Goal: Task Accomplishment & Management: Use online tool/utility

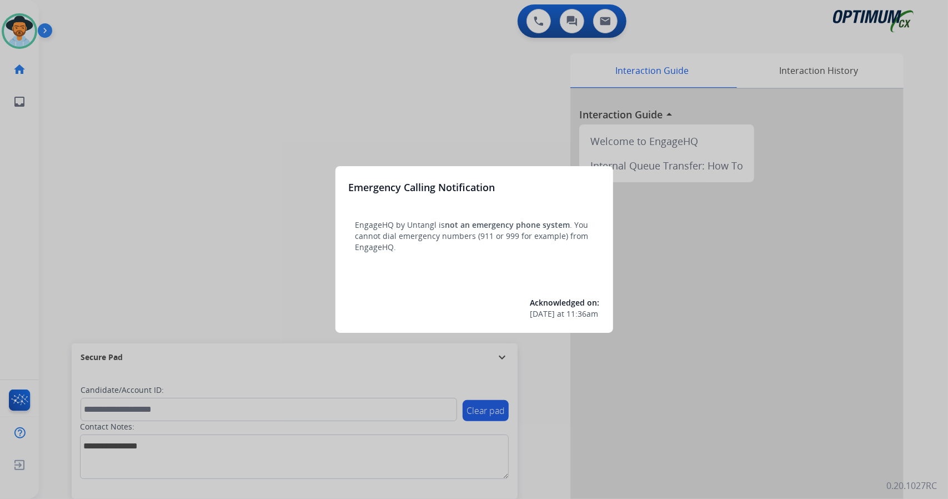
click at [0, 289] on div at bounding box center [474, 249] width 948 height 499
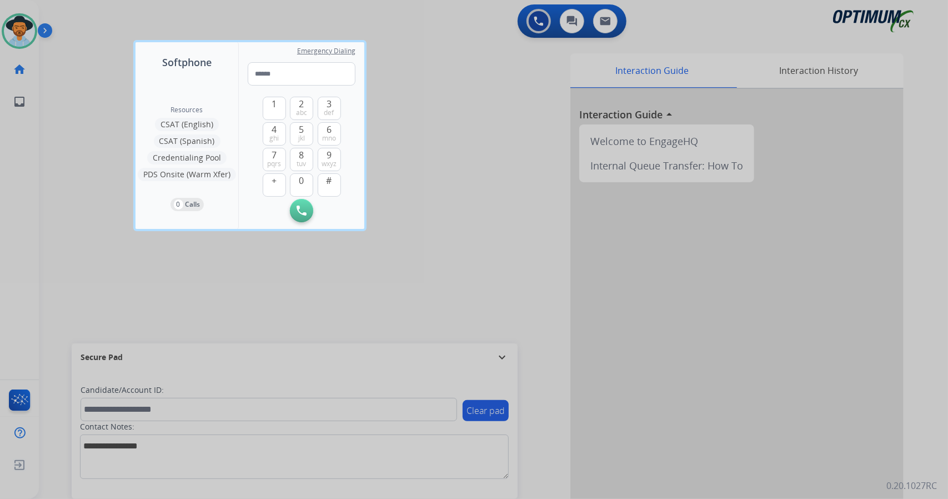
click at [54, 305] on div at bounding box center [474, 249] width 948 height 499
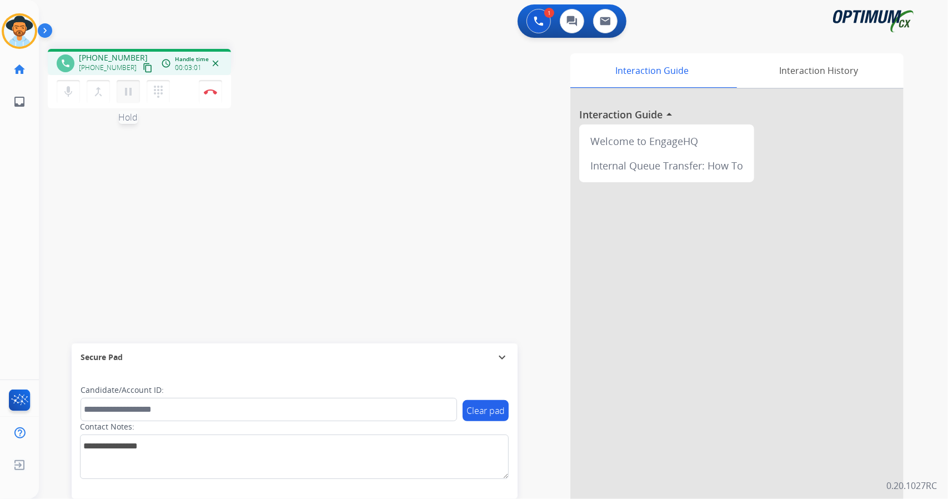
click at [136, 94] on button "pause Hold" at bounding box center [128, 91] width 23 height 23
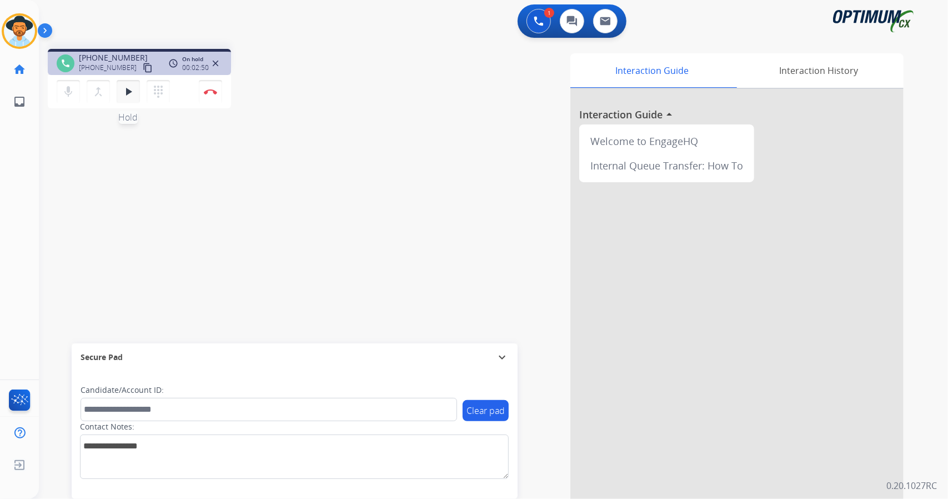
click at [130, 91] on mat-icon "play_arrow" at bounding box center [128, 91] width 13 height 13
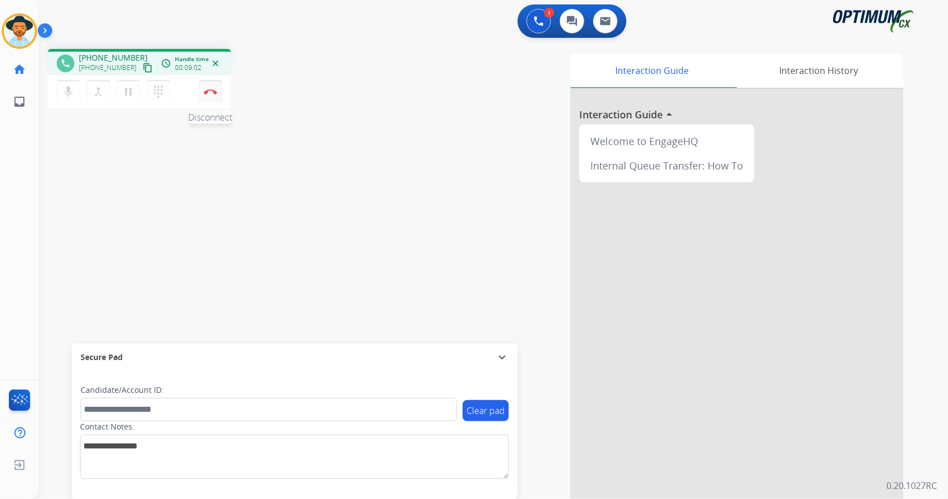
click at [214, 89] on img at bounding box center [210, 92] width 13 height 6
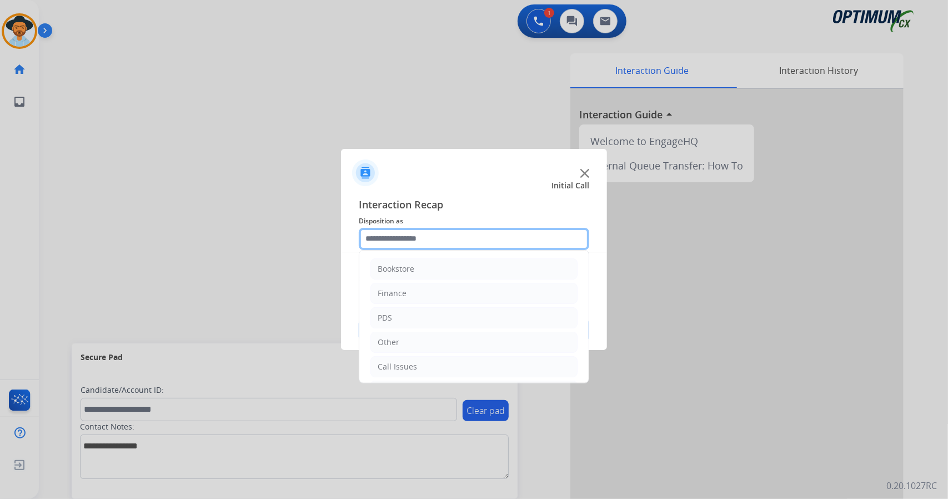
click at [435, 232] on input "text" at bounding box center [474, 239] width 230 height 22
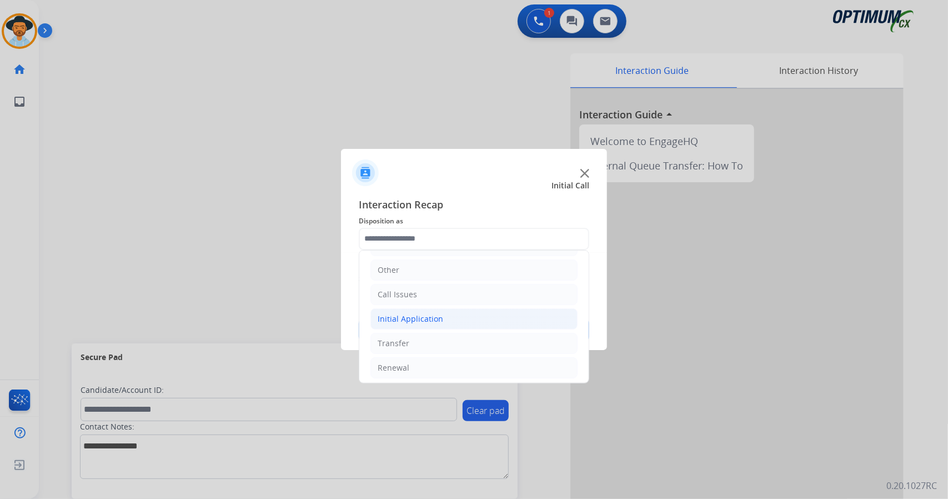
click at [443, 312] on li "Initial Application" at bounding box center [473, 318] width 207 height 21
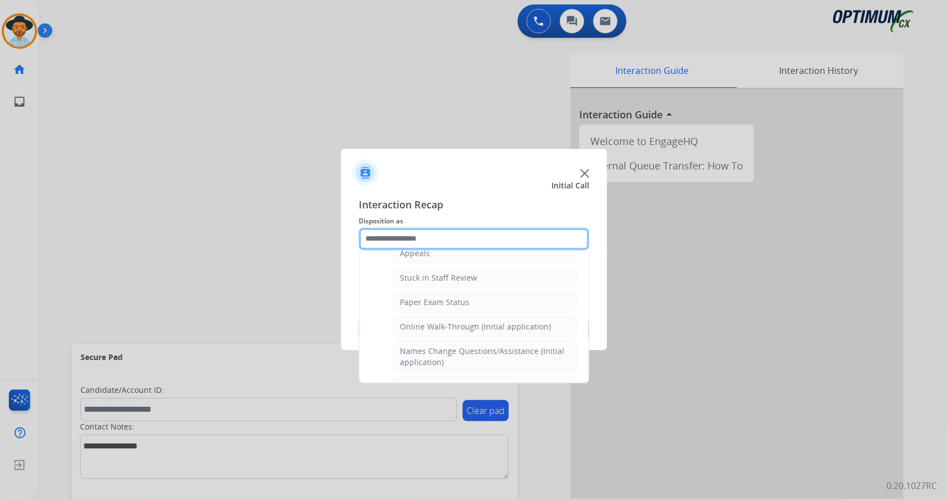
scroll to position [189, 0]
click at [443, 314] on li "Online Walk-Through (Initial application)" at bounding box center [485, 324] width 185 height 21
type input "**********"
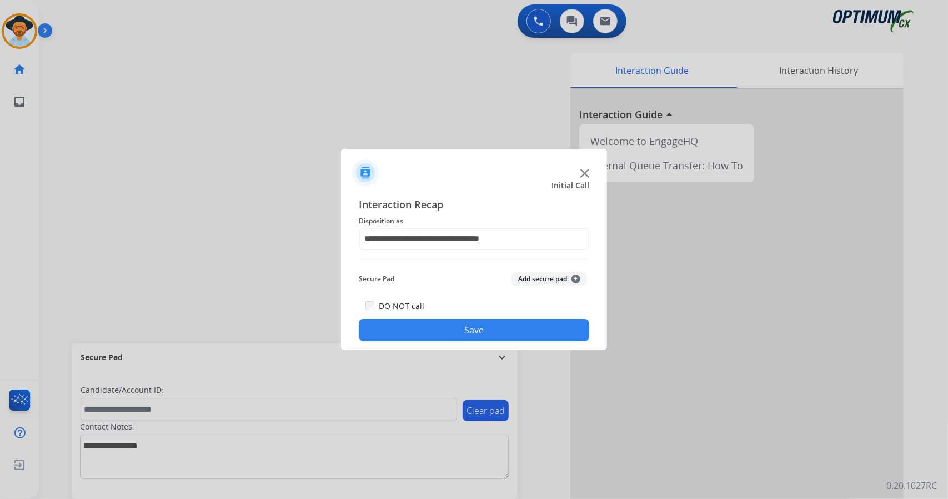
click at [444, 322] on button "Save" at bounding box center [474, 330] width 230 height 22
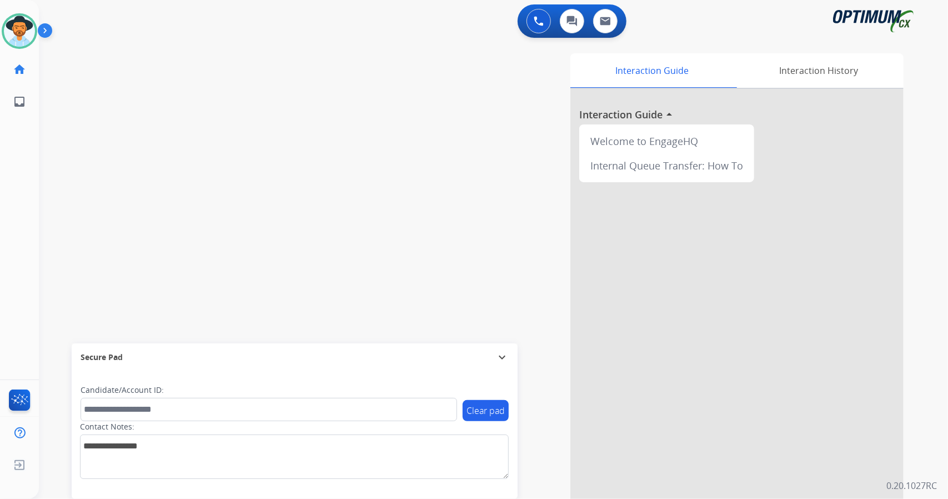
click at [947, 247] on div "0 Voice Interactions 0 Chat Interactions 0 Email Interactions swap_horiz Break …" at bounding box center [493, 249] width 909 height 499
click at [416, 148] on div "Interaction Guide Interaction History Interaction Guide arrow_drop_up Welcome t…" at bounding box center [629, 278] width 550 height 450
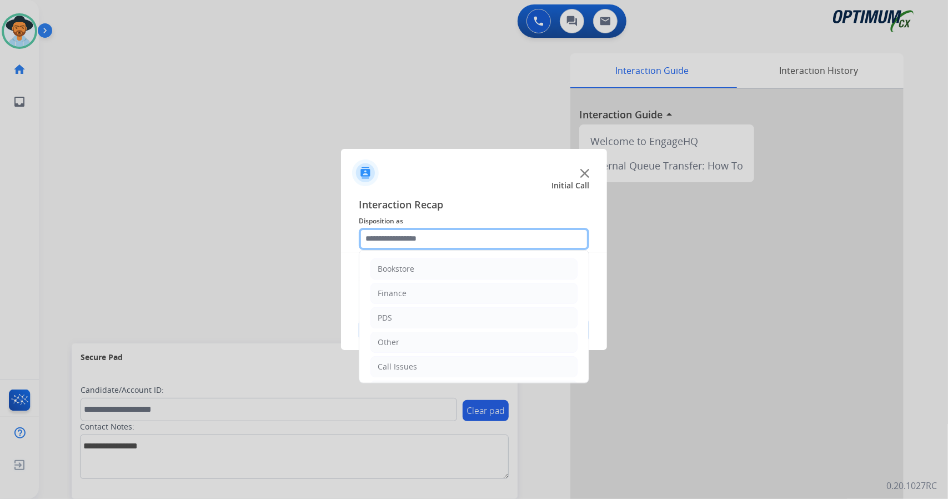
click at [460, 233] on input "text" at bounding box center [474, 239] width 230 height 22
click at [435, 374] on li "Call Issues" at bounding box center [473, 366] width 207 height 21
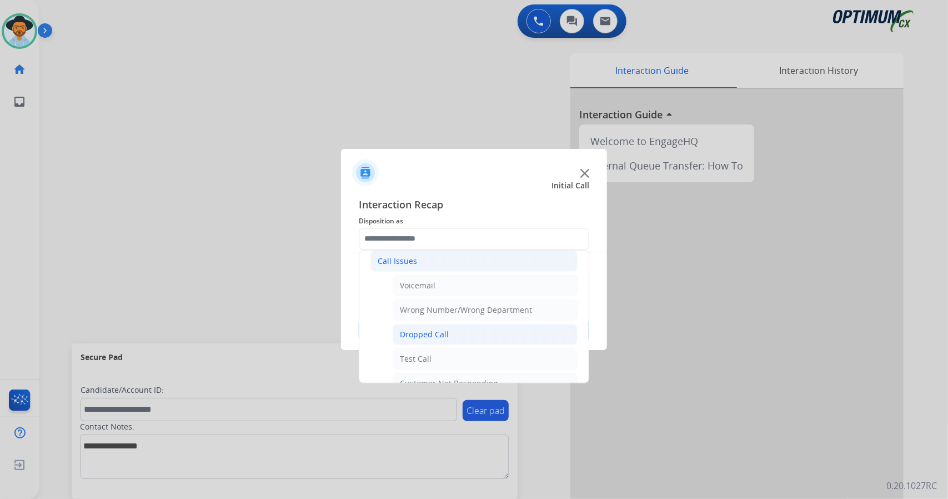
click at [439, 325] on li "Dropped Call" at bounding box center [485, 334] width 185 height 21
type input "**********"
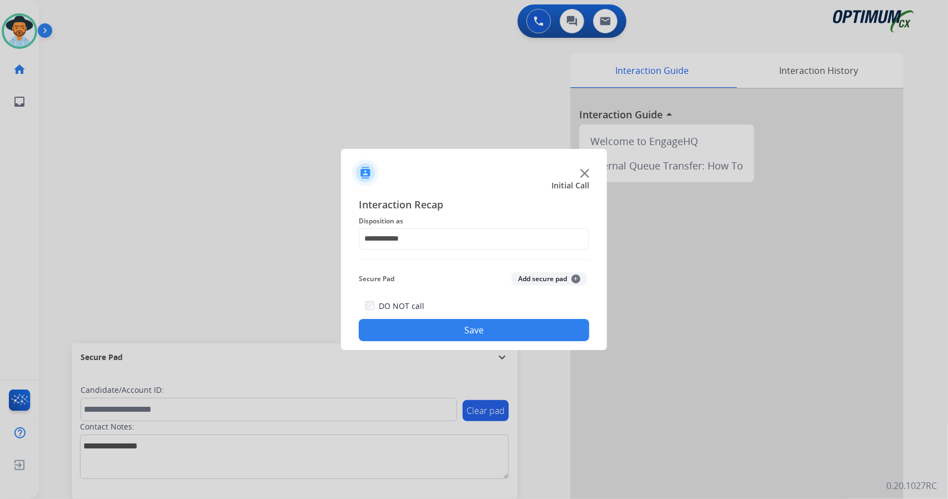
click at [439, 325] on button "Save" at bounding box center [474, 330] width 230 height 22
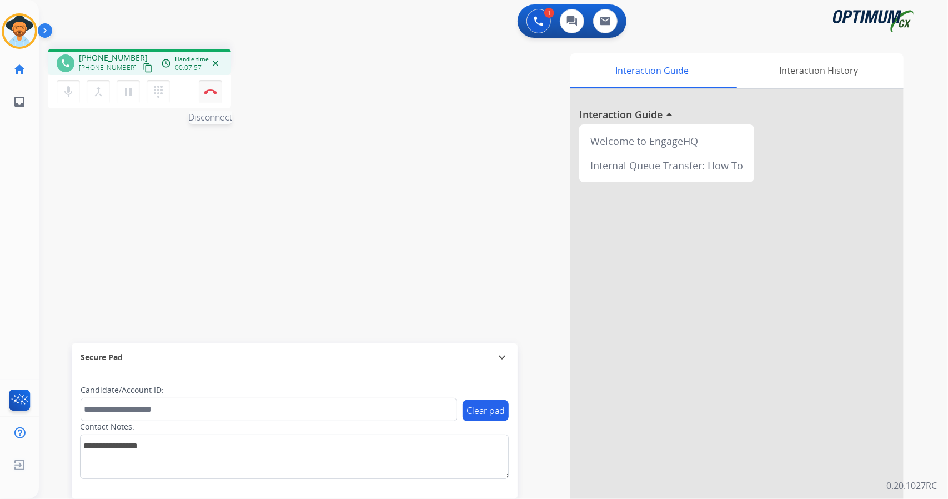
click at [221, 89] on button "Disconnect" at bounding box center [210, 91] width 23 height 23
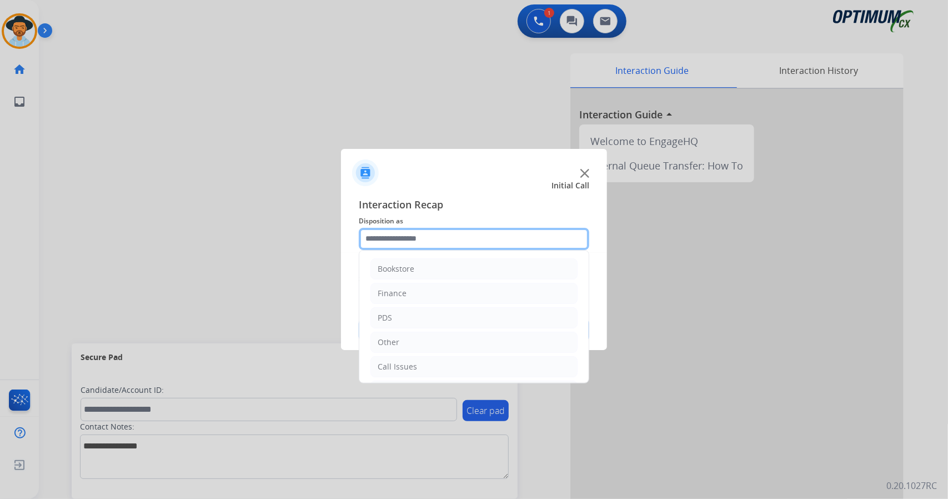
click at [392, 236] on input "text" at bounding box center [474, 239] width 230 height 22
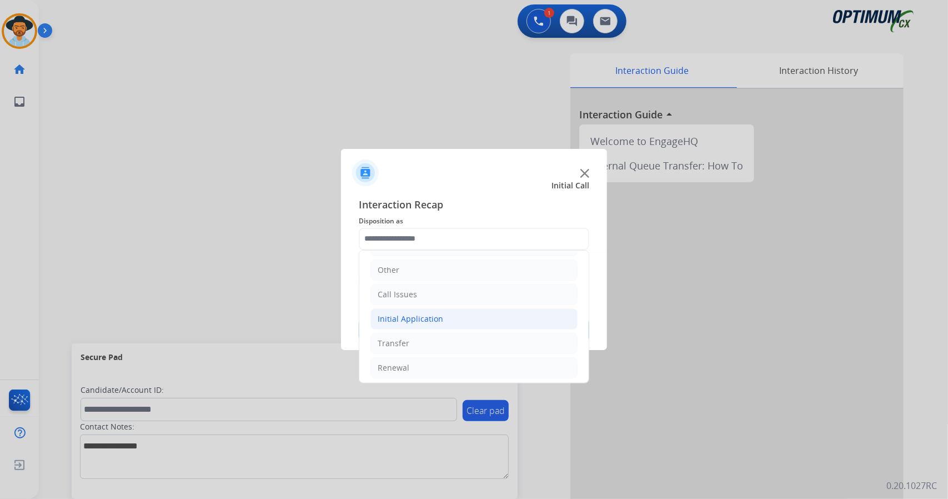
click at [411, 317] on div "Initial Application" at bounding box center [411, 318] width 66 height 11
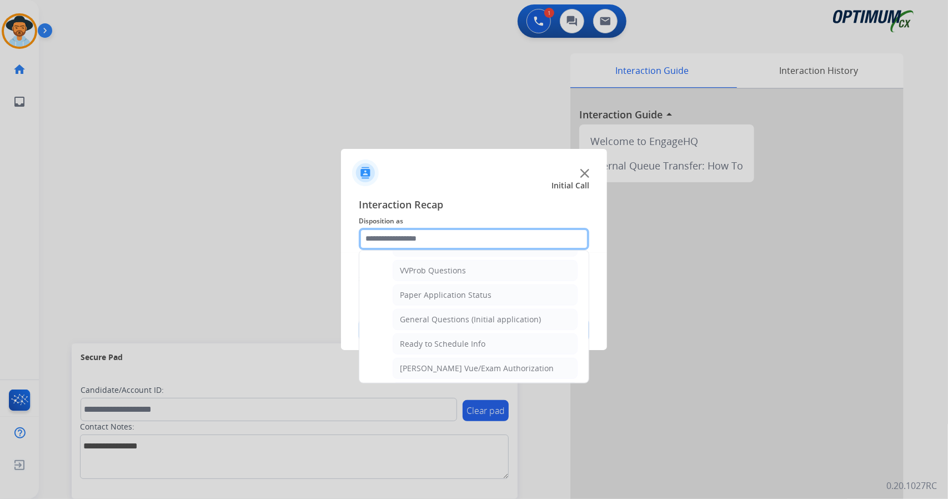
scroll to position [594, 0]
click at [411, 317] on li "General Questions (Initial application)" at bounding box center [485, 321] width 185 height 21
type input "**********"
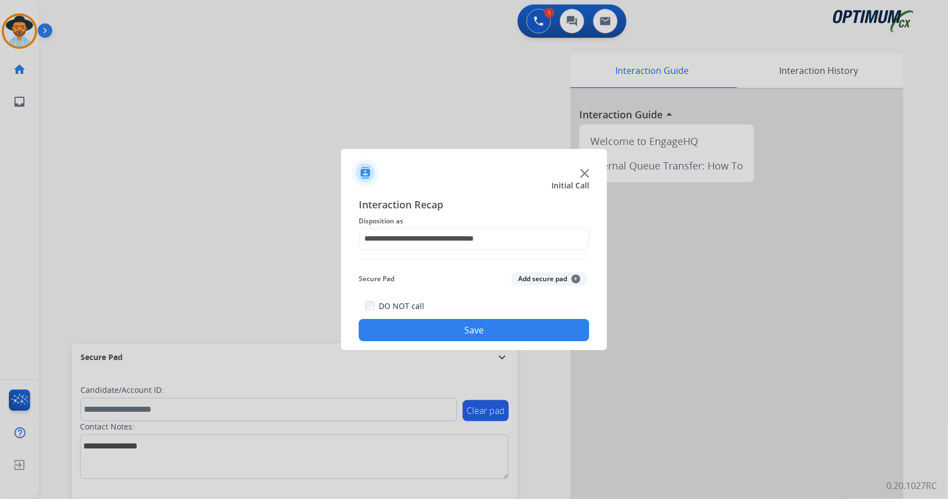
click at [426, 336] on button "Save" at bounding box center [474, 330] width 230 height 22
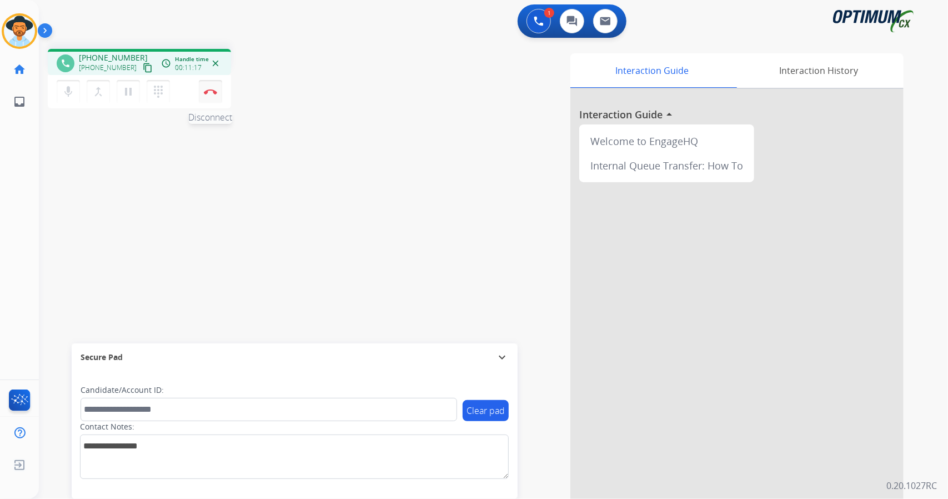
click at [215, 87] on button "Disconnect" at bounding box center [210, 91] width 23 height 23
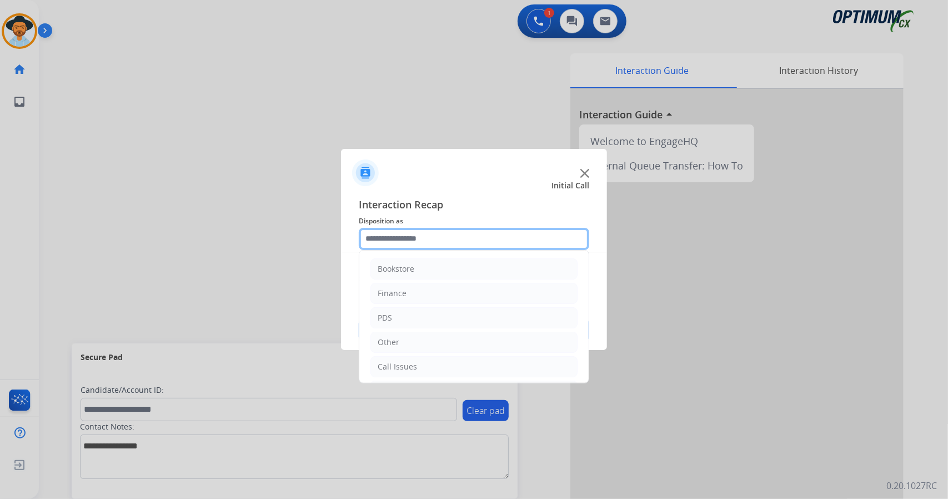
click at [399, 239] on input "text" at bounding box center [474, 239] width 230 height 22
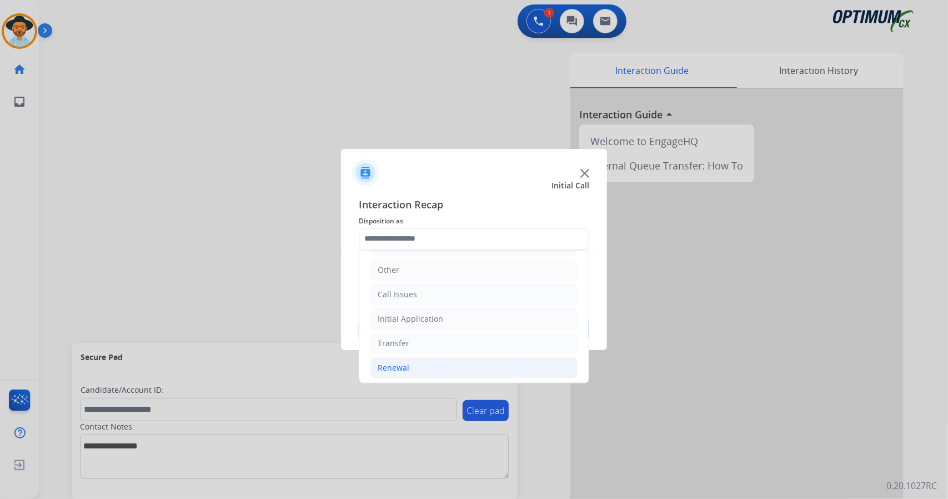
click at [442, 357] on li "Renewal" at bounding box center [473, 367] width 207 height 21
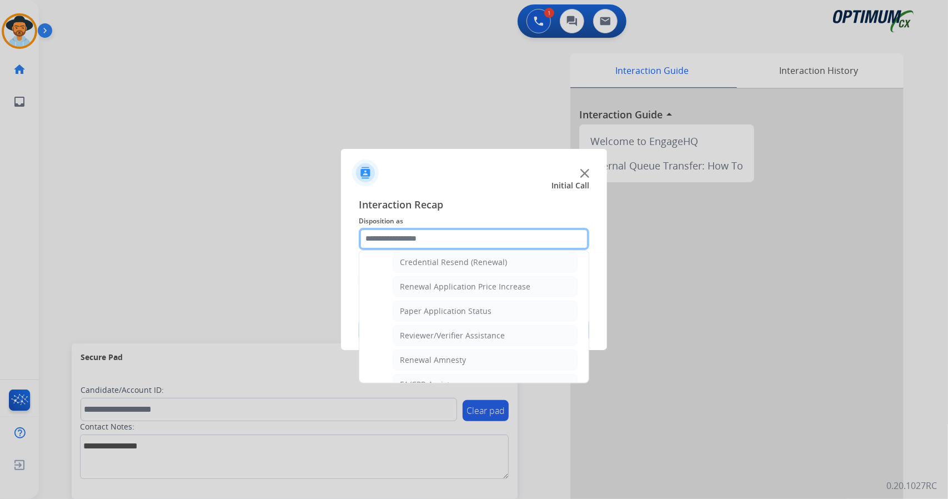
scroll to position [420, 0]
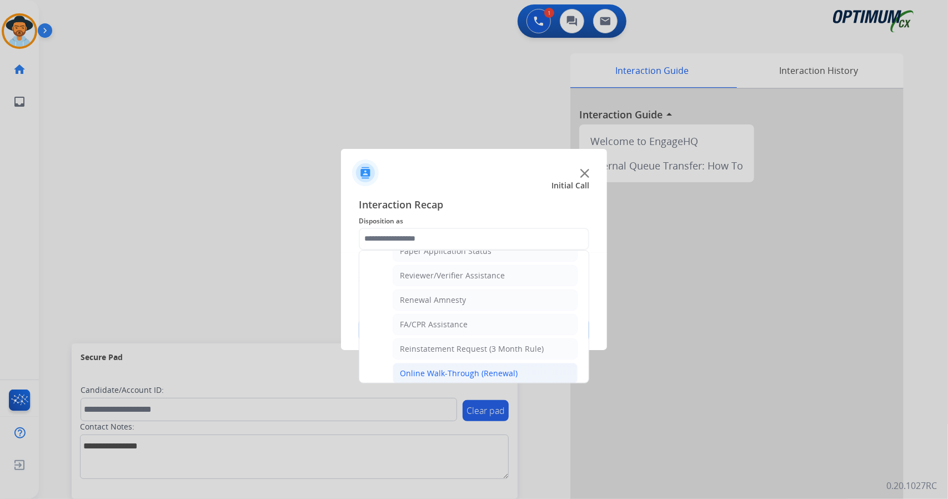
click at [445, 368] on div "Online Walk-Through (Renewal)" at bounding box center [459, 373] width 118 height 11
type input "**********"
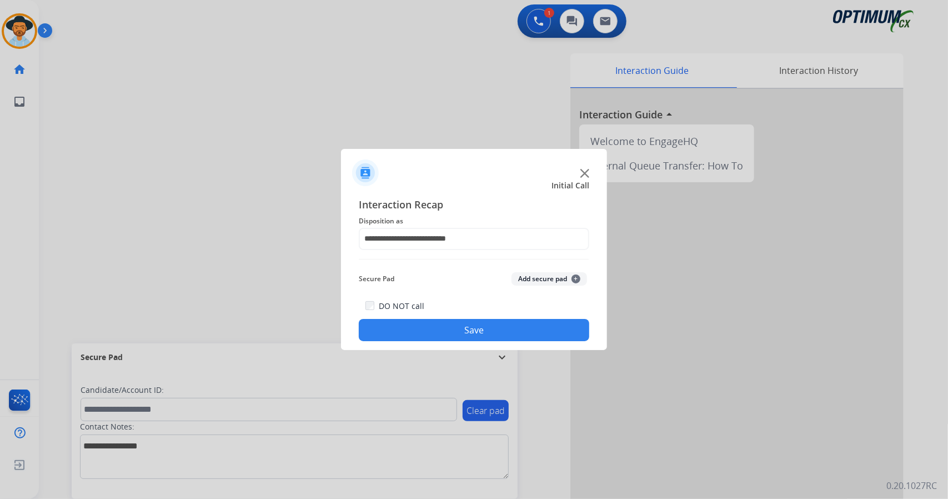
click at [435, 334] on button "Save" at bounding box center [474, 330] width 230 height 22
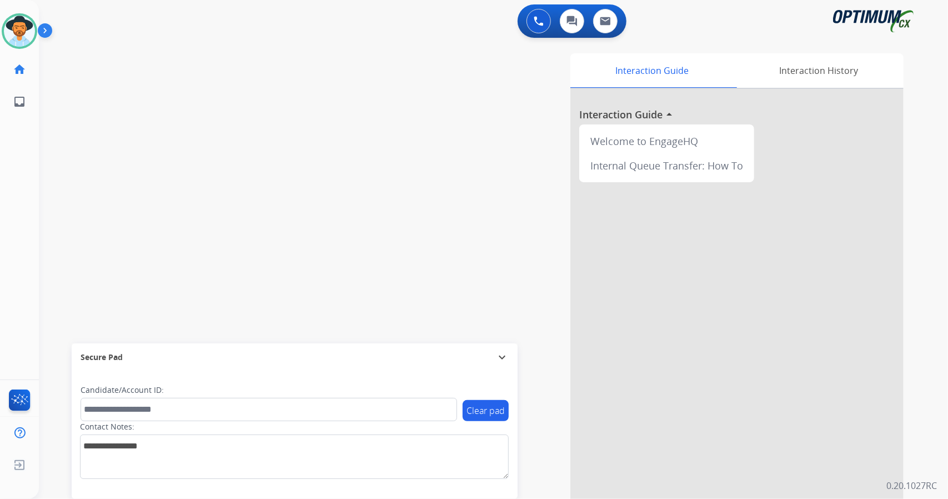
drag, startPoint x: 244, startPoint y: 15, endPoint x: 412, endPoint y: 37, distance: 169.2
click at [412, 37] on div "0 Voice Interactions 0 Chat Interactions 0 Email Interactions" at bounding box center [486, 22] width 869 height 36
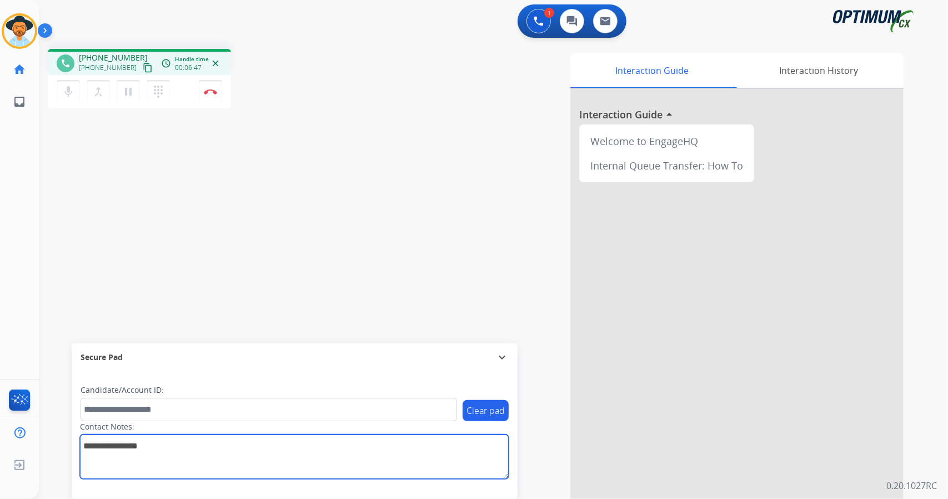
click at [363, 459] on textarea at bounding box center [294, 456] width 429 height 44
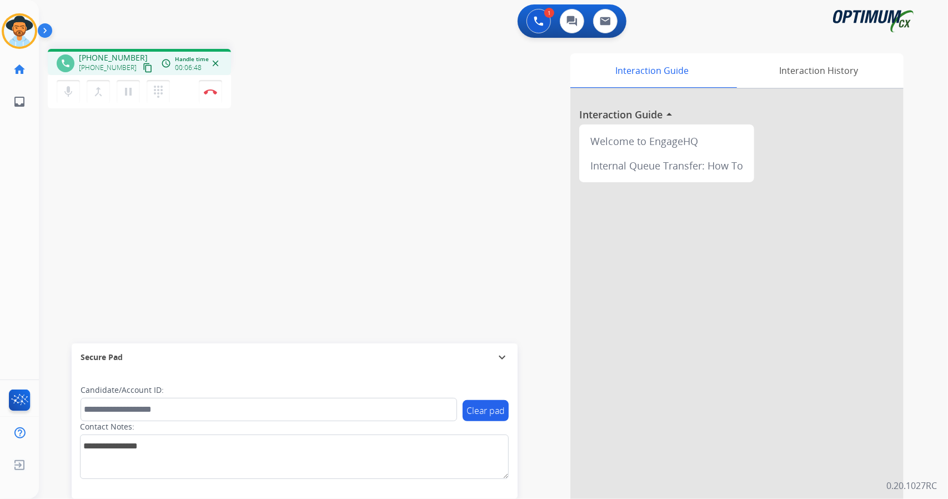
click at [295, 194] on div "phone [PHONE_NUMBER] [PHONE_NUMBER] content_copy access_time Call metrics Queue…" at bounding box center [480, 271] width 882 height 463
click at [204, 94] on button "Disconnect" at bounding box center [210, 91] width 23 height 23
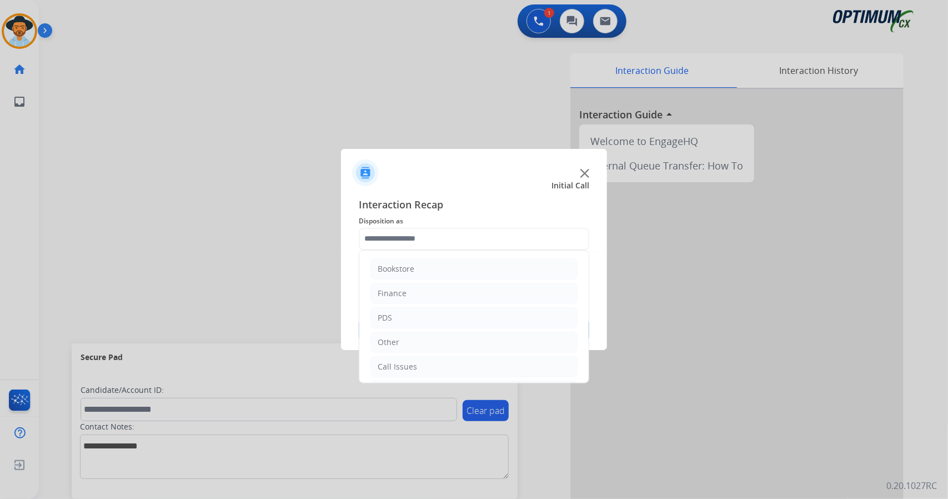
click at [485, 243] on input "text" at bounding box center [474, 239] width 230 height 22
click at [477, 367] on li "Renewal" at bounding box center [473, 367] width 207 height 21
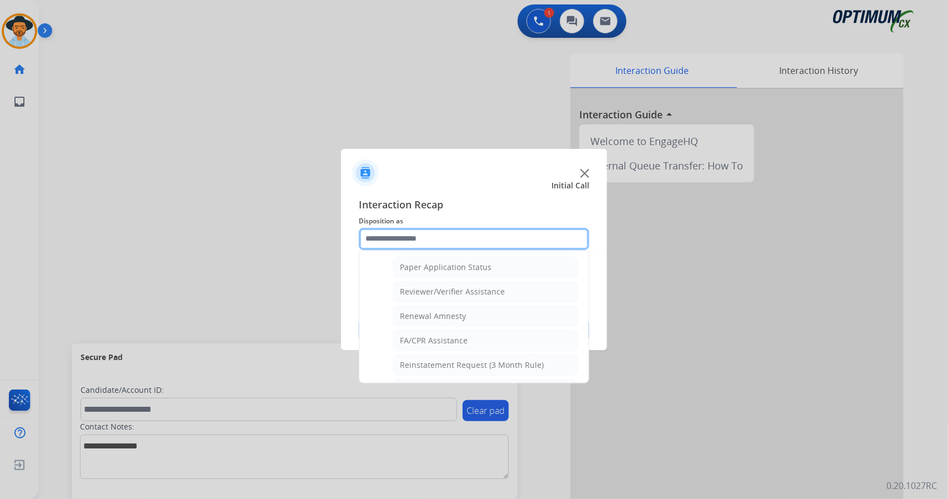
scroll to position [420, 0]
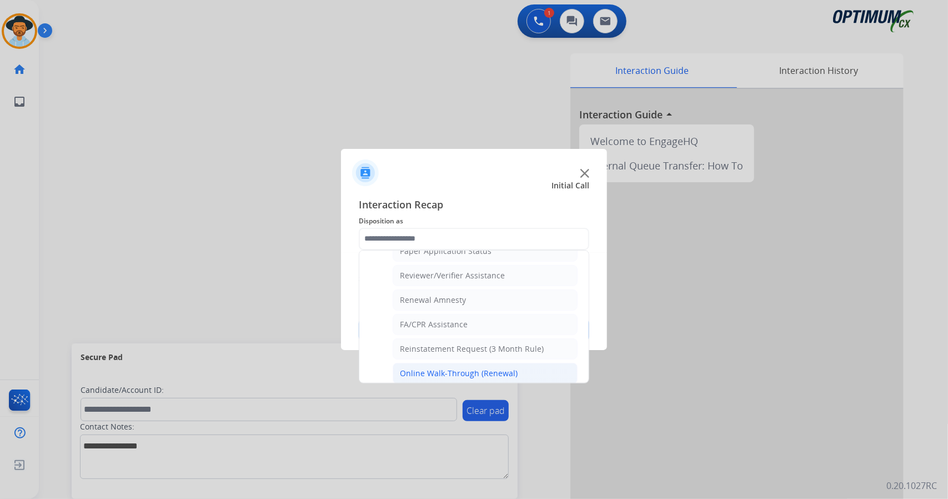
click at [479, 368] on div "Online Walk-Through (Renewal)" at bounding box center [459, 373] width 118 height 11
type input "**********"
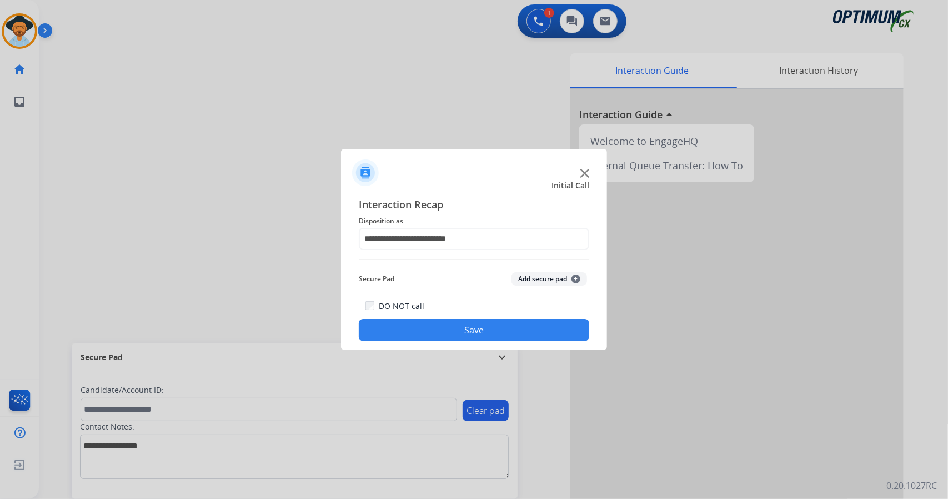
click at [489, 330] on button "Save" at bounding box center [474, 330] width 230 height 22
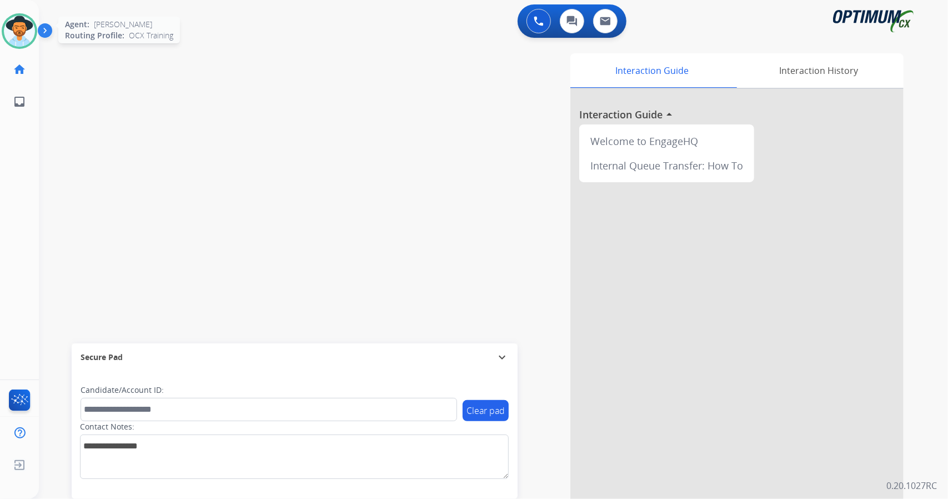
click at [13, 47] on div at bounding box center [20, 31] width 36 height 36
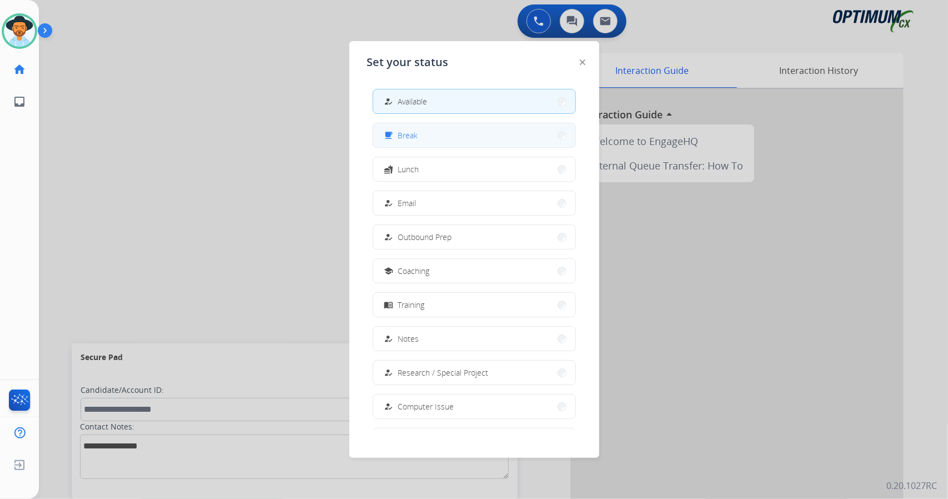
click at [500, 134] on button "free_breakfast Break" at bounding box center [474, 135] width 202 height 24
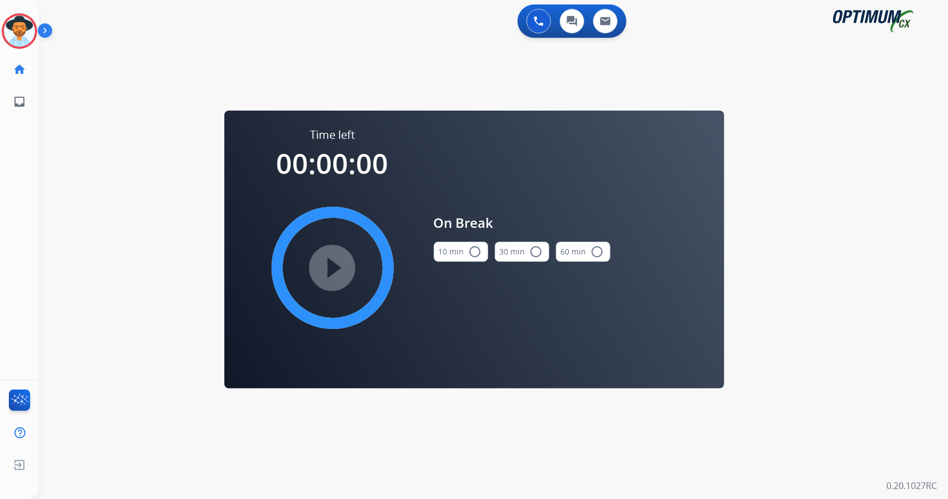
click at [803, 305] on div "0 Voice Interactions 0 Chat Interactions 0 Email Interactions swap_horiz Break …" at bounding box center [493, 249] width 909 height 499
click at [463, 247] on button "10 min radio_button_unchecked" at bounding box center [461, 252] width 54 height 20
click at [326, 273] on mat-icon "play_circle_filled" at bounding box center [332, 267] width 13 height 13
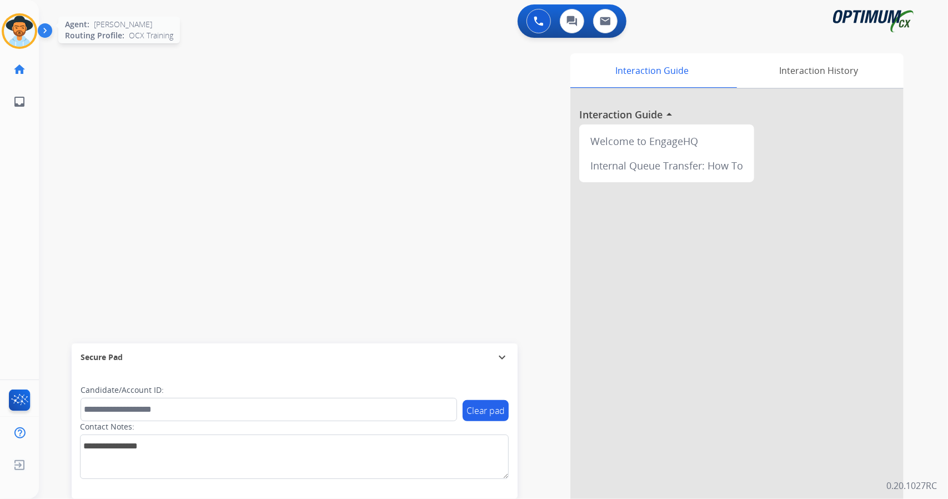
click at [7, 27] on img at bounding box center [19, 31] width 31 height 31
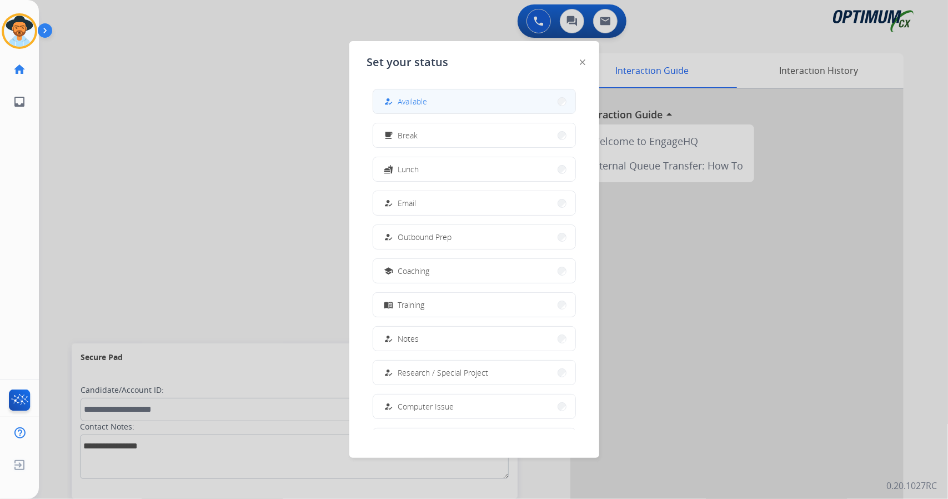
click at [401, 101] on span "Available" at bounding box center [412, 102] width 29 height 12
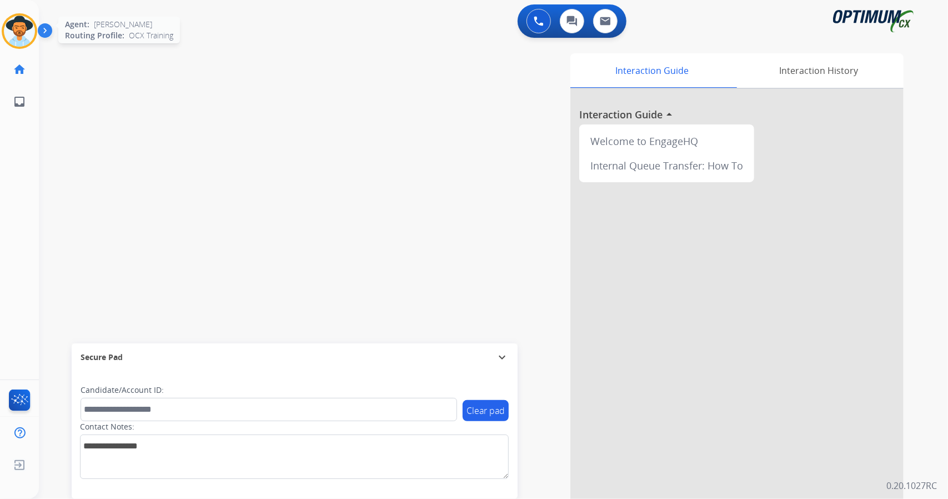
click at [12, 41] on img at bounding box center [19, 31] width 31 height 31
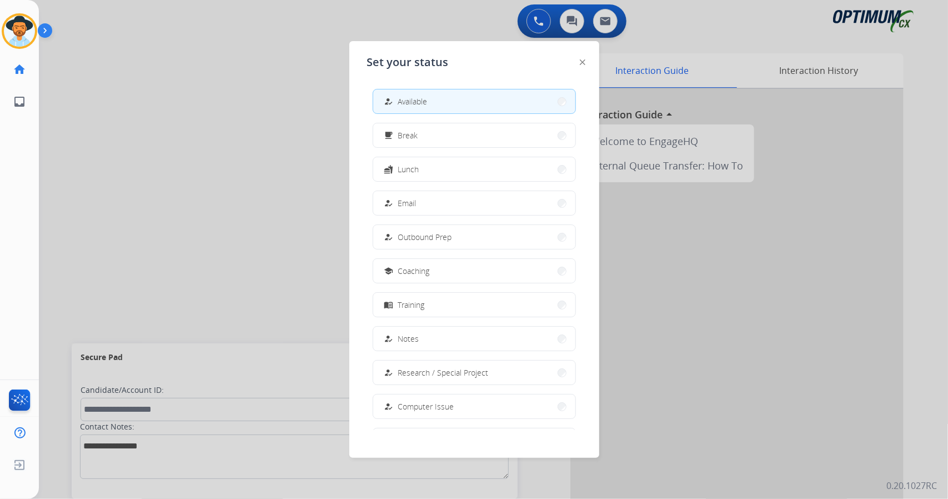
click at [287, 232] on div at bounding box center [474, 249] width 948 height 499
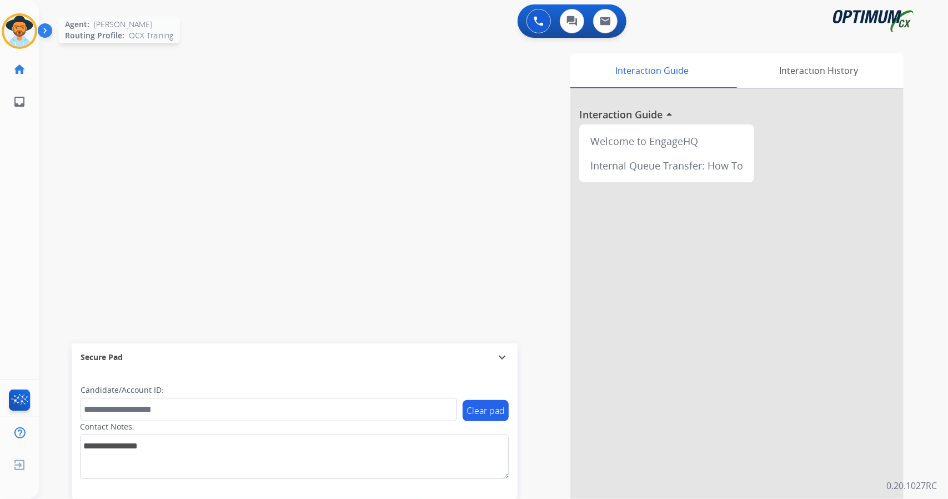
click at [19, 25] on img at bounding box center [19, 31] width 31 height 31
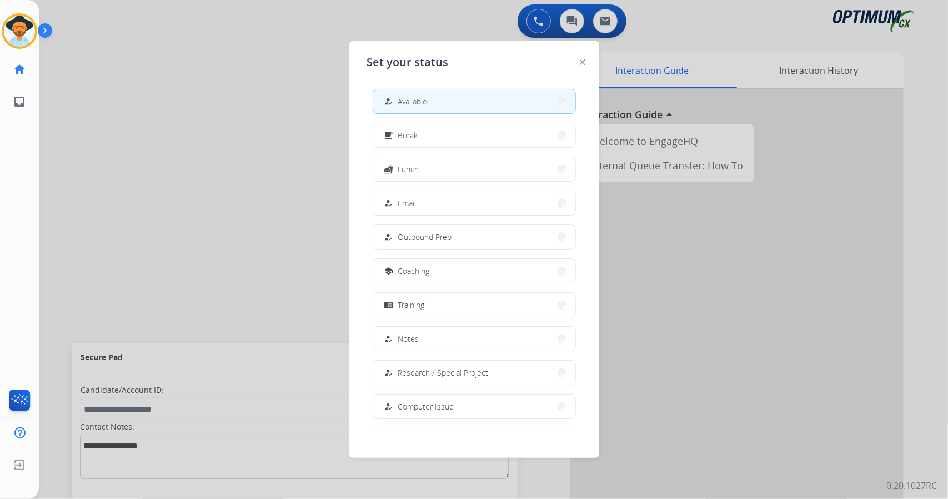
click at [204, 154] on div at bounding box center [474, 249] width 948 height 499
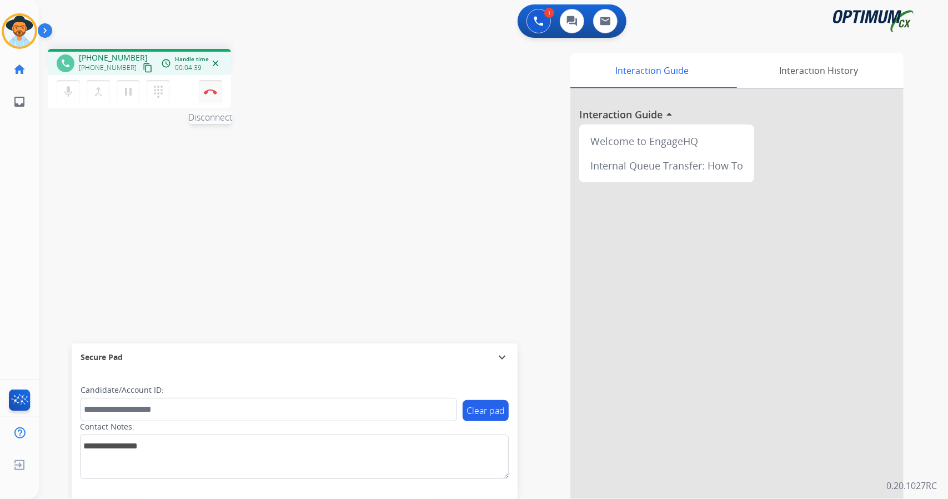
click at [205, 84] on button "Disconnect" at bounding box center [210, 91] width 23 height 23
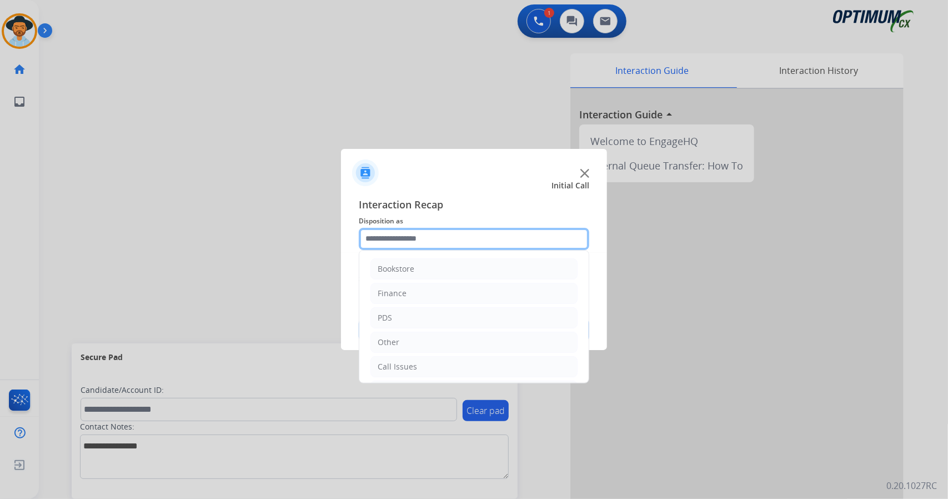
click at [422, 244] on input "text" at bounding box center [474, 239] width 230 height 22
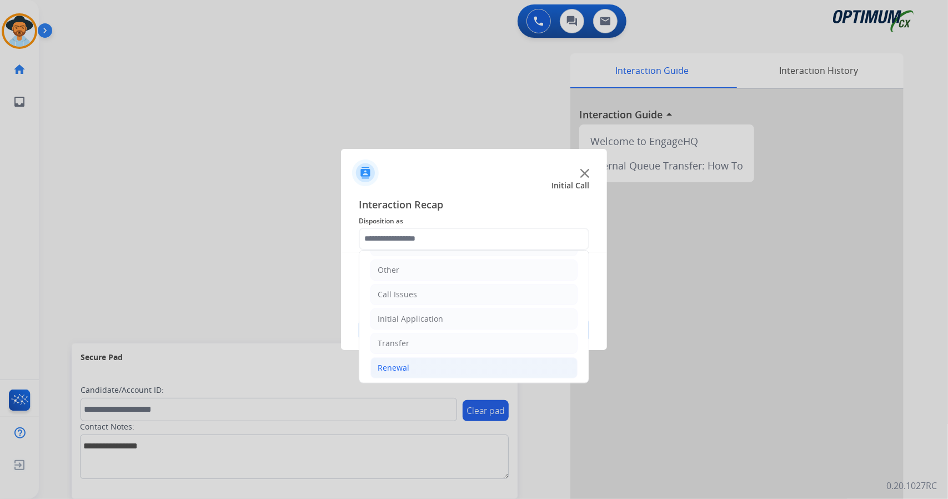
click at [431, 373] on li "Renewal" at bounding box center [473, 367] width 207 height 21
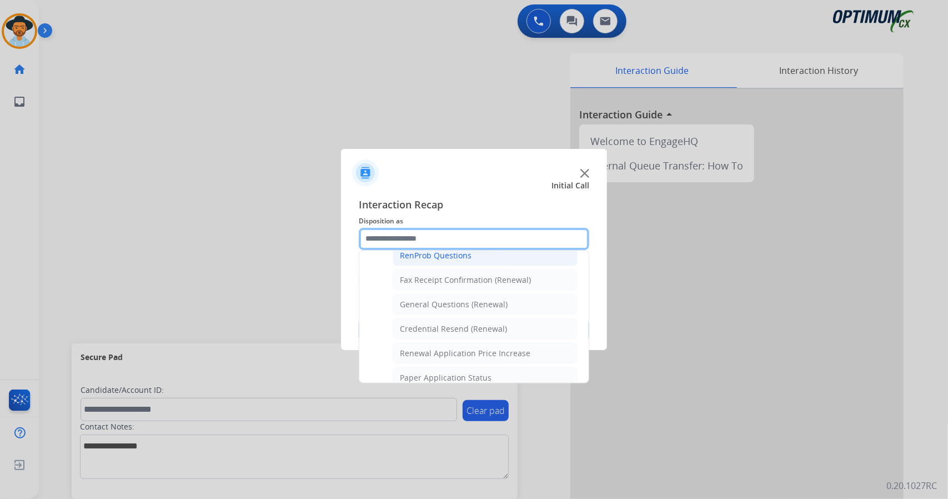
scroll to position [295, 0]
click at [419, 322] on div "Credential Resend (Renewal)" at bounding box center [453, 327] width 107 height 11
type input "**********"
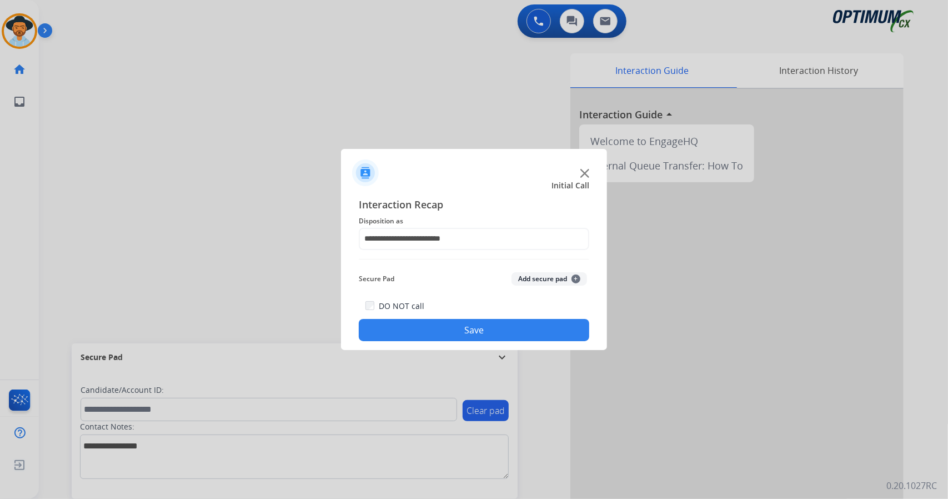
click at [423, 327] on button "Save" at bounding box center [474, 330] width 230 height 22
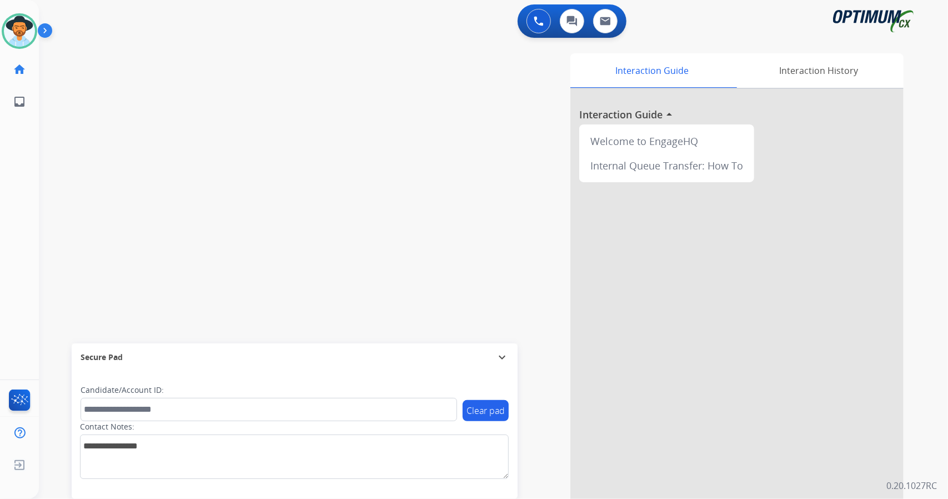
click at [247, 9] on div "0 Voice Interactions 0 Chat Interactions 0 Email Interactions" at bounding box center [486, 22] width 869 height 36
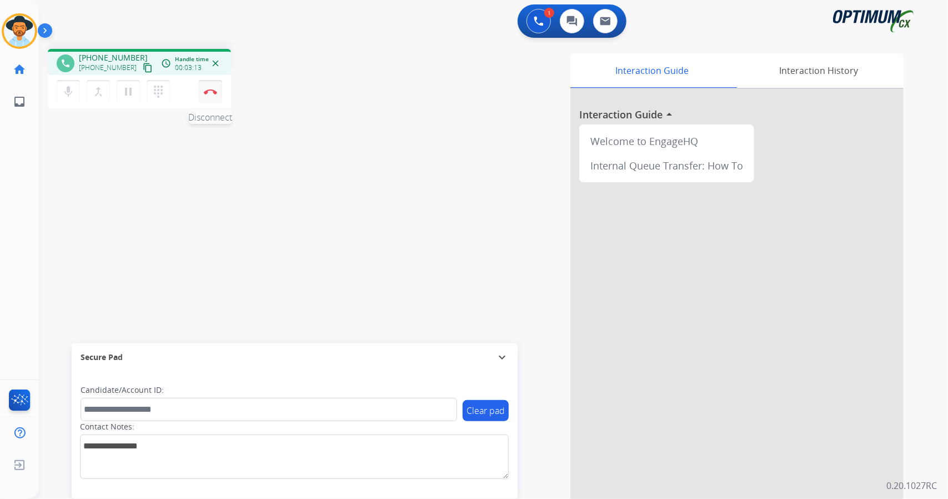
click at [219, 100] on button "Disconnect" at bounding box center [210, 91] width 23 height 23
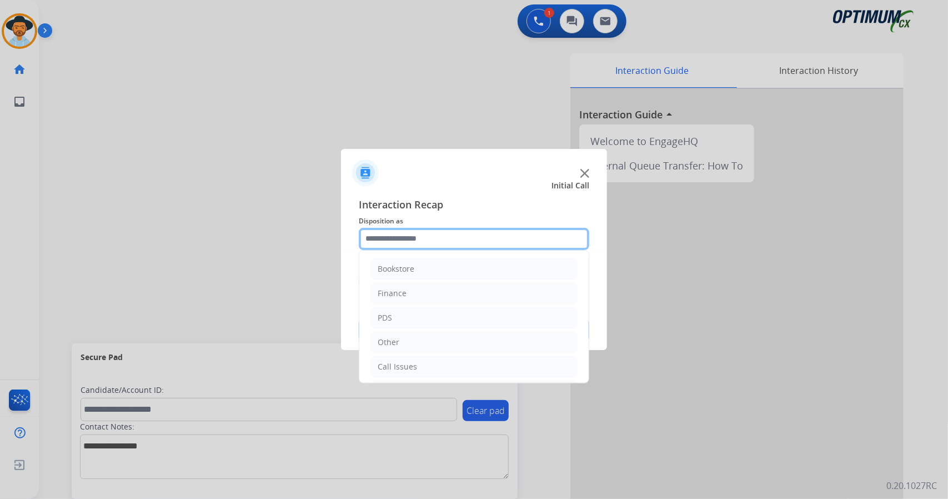
click at [428, 238] on input "text" at bounding box center [474, 239] width 230 height 22
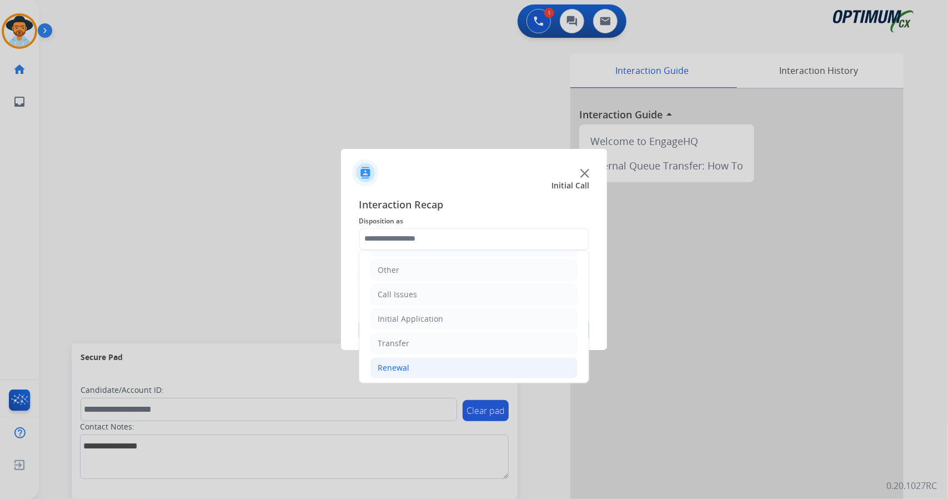
click at [450, 367] on li "Renewal" at bounding box center [473, 367] width 207 height 21
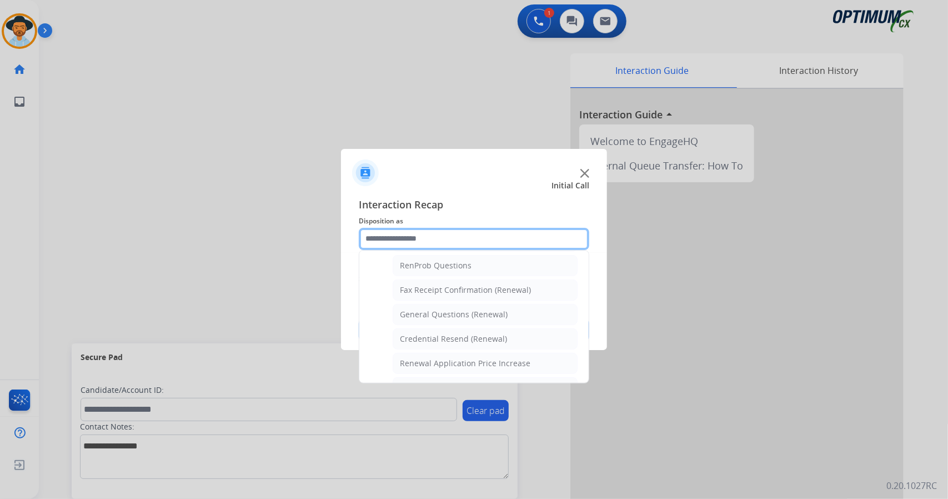
scroll to position [287, 0]
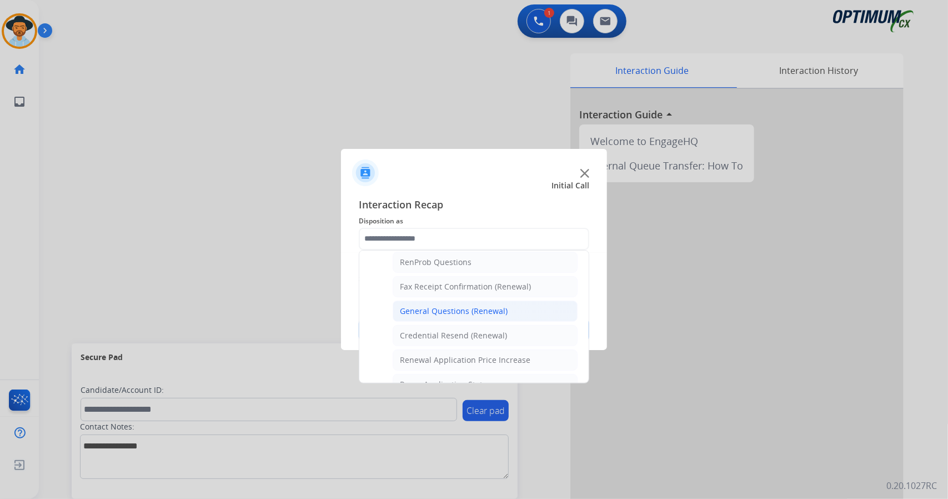
click at [431, 305] on div "General Questions (Renewal)" at bounding box center [454, 310] width 108 height 11
type input "**********"
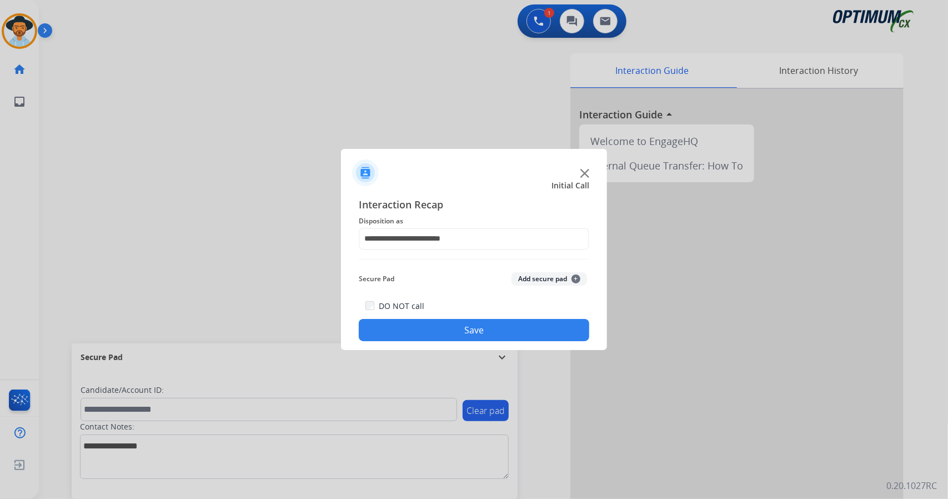
click at [435, 320] on button "Save" at bounding box center [474, 330] width 230 height 22
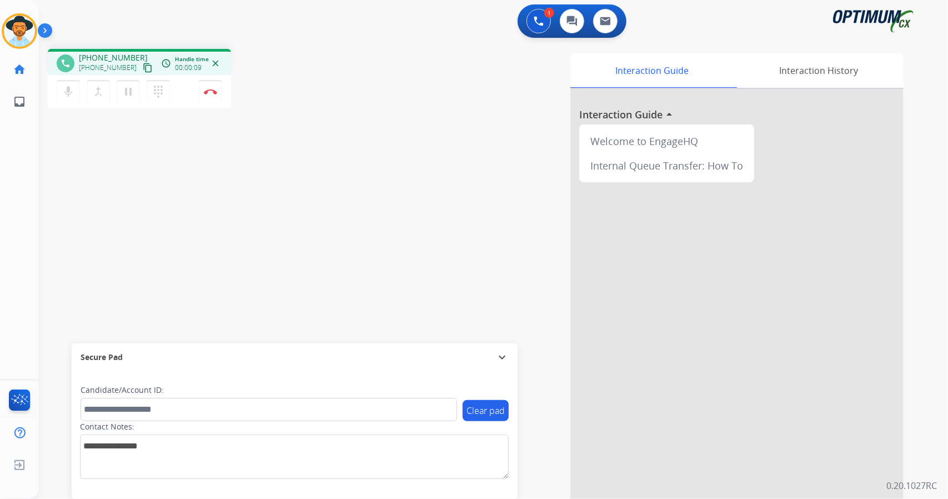
click at [116, 165] on div "phone [PHONE_NUMBER] [PHONE_NUMBER] content_copy access_time Call metrics Queue…" at bounding box center [480, 271] width 882 height 463
click at [212, 93] on img at bounding box center [210, 92] width 13 height 6
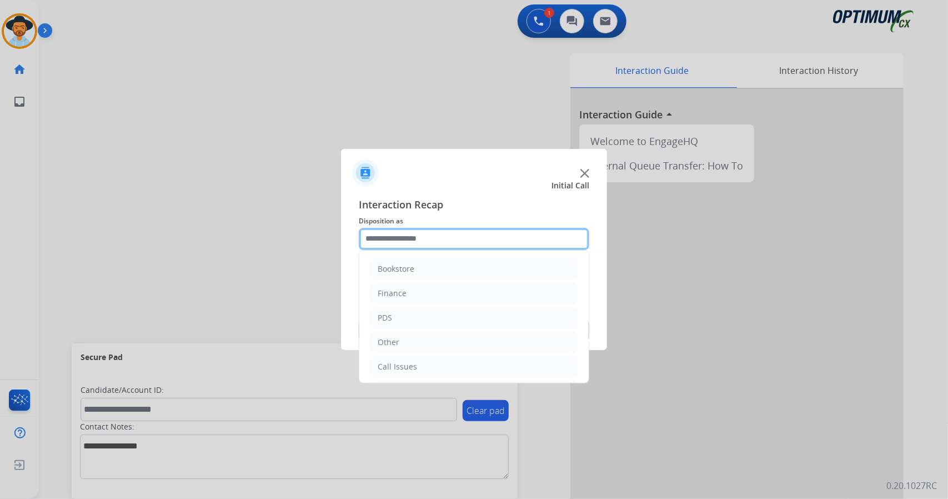
click at [421, 239] on input "text" at bounding box center [474, 239] width 230 height 22
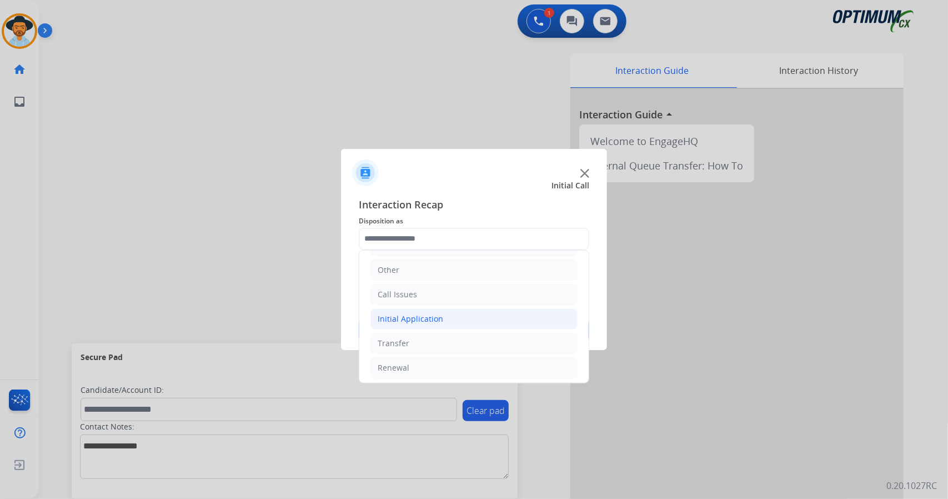
click at [467, 315] on li "Initial Application" at bounding box center [473, 318] width 207 height 21
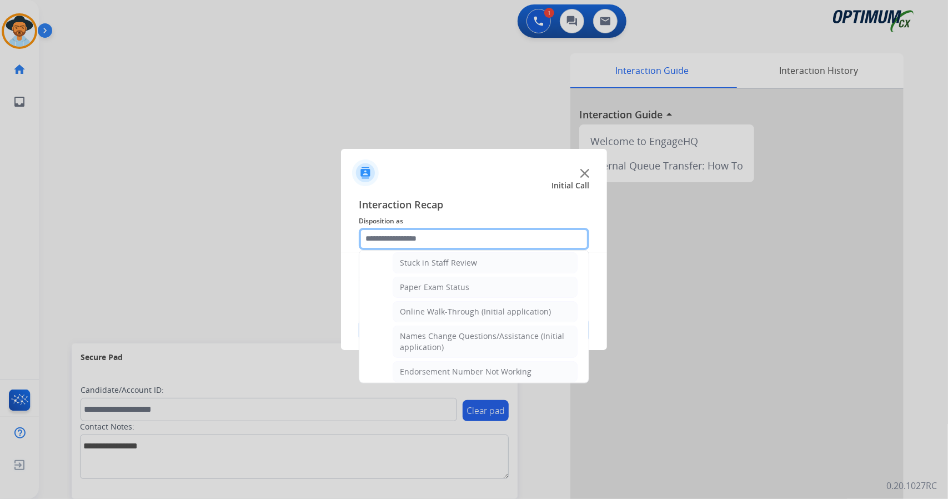
scroll to position [202, 0]
click at [467, 315] on li "Online Walk-Through (Initial application)" at bounding box center [485, 310] width 185 height 21
type input "**********"
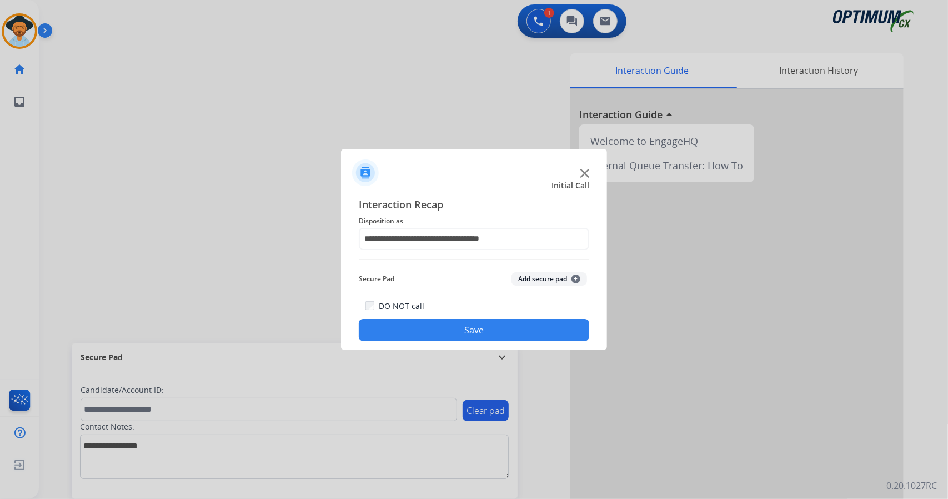
click at [474, 339] on button "Save" at bounding box center [474, 330] width 230 height 22
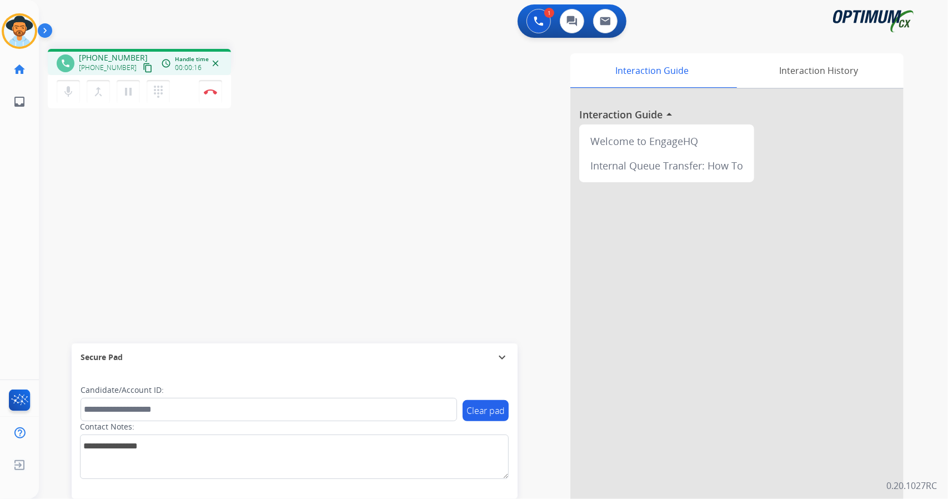
drag, startPoint x: 474, startPoint y: 339, endPoint x: 399, endPoint y: 238, distance: 125.8
click at [399, 238] on div "Interaction Guide Interaction History Interaction Guide arrow_drop_up Welcome t…" at bounding box center [629, 278] width 550 height 450
click at [211, 89] on img at bounding box center [210, 92] width 13 height 6
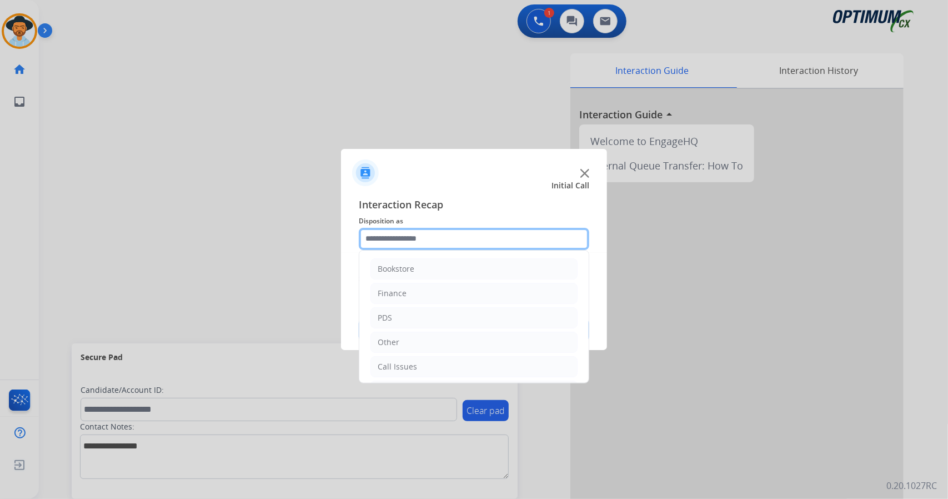
click at [437, 232] on input "text" at bounding box center [474, 239] width 230 height 22
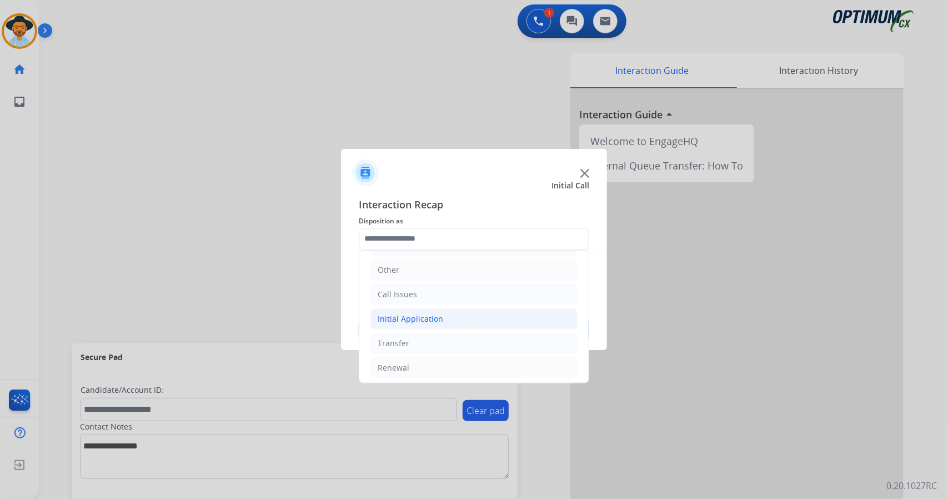
click at [429, 309] on li "Initial Application" at bounding box center [473, 318] width 207 height 21
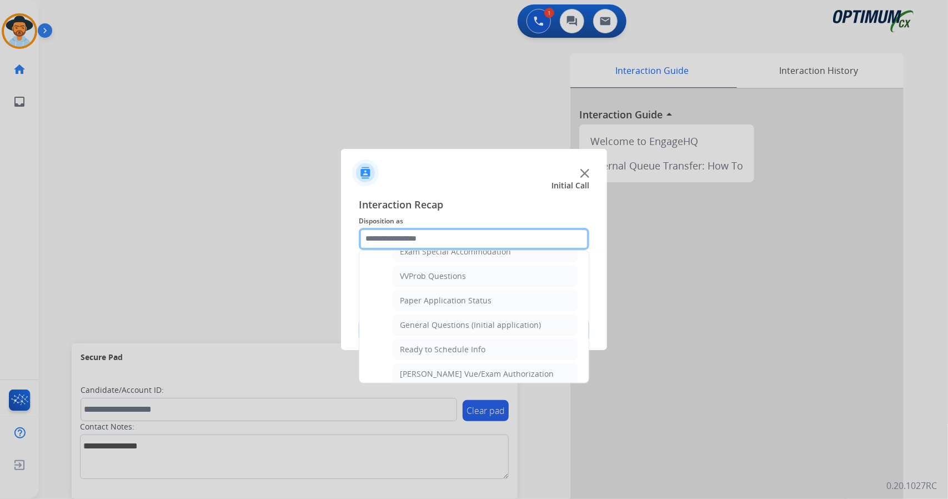
scroll to position [595, 0]
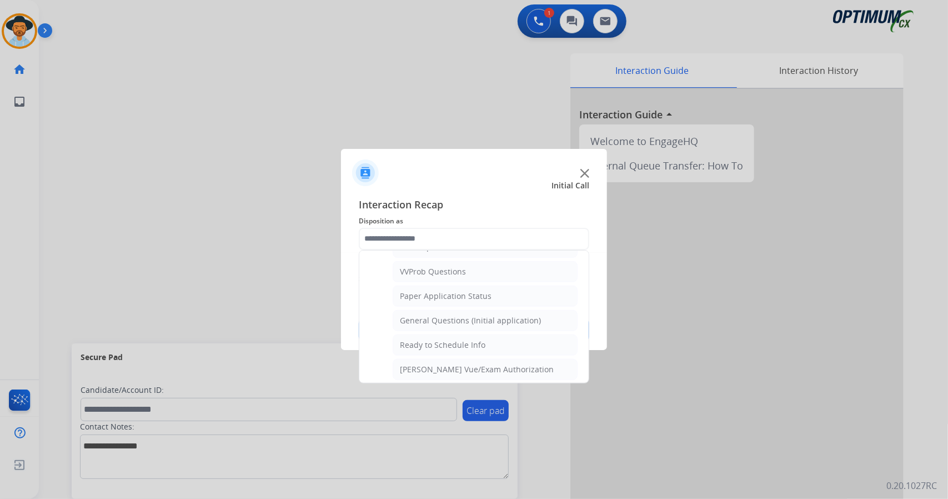
click at [429, 315] on div "General Questions (Initial application)" at bounding box center [470, 320] width 141 height 11
type input "**********"
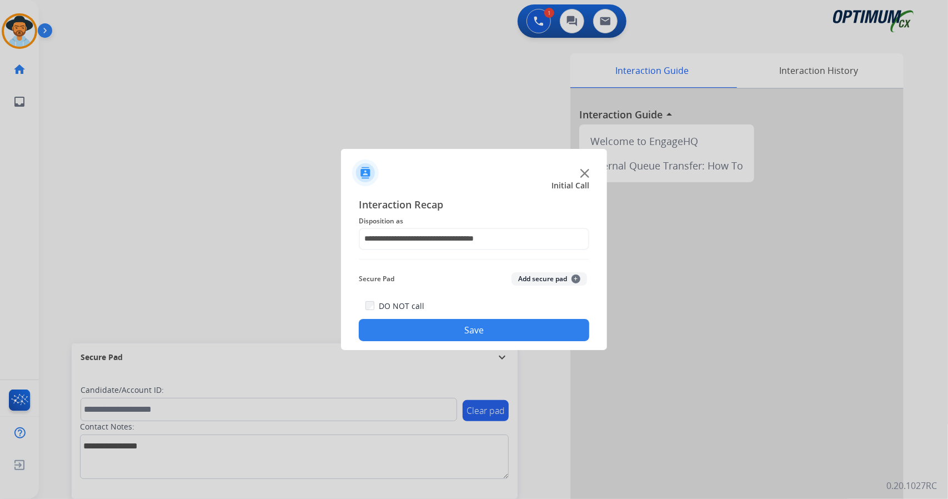
click at [434, 324] on button "Save" at bounding box center [474, 330] width 230 height 22
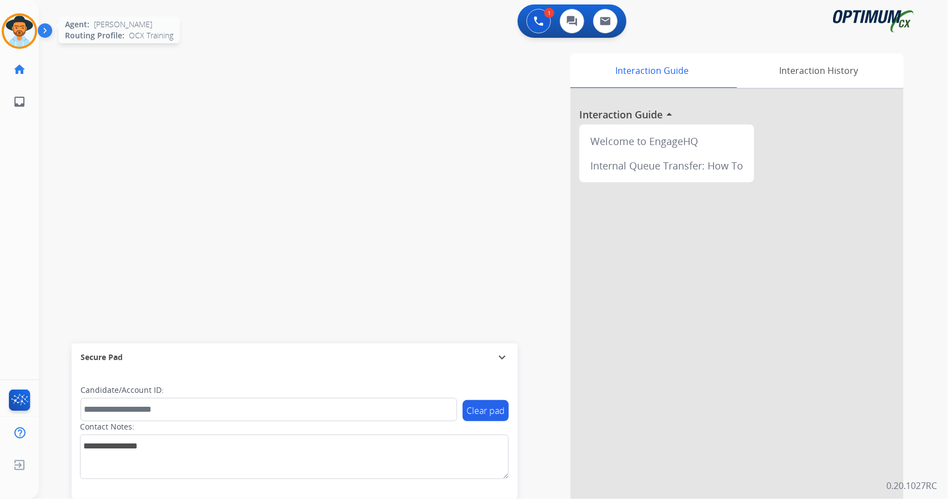
click at [2, 32] on div at bounding box center [20, 31] width 36 height 36
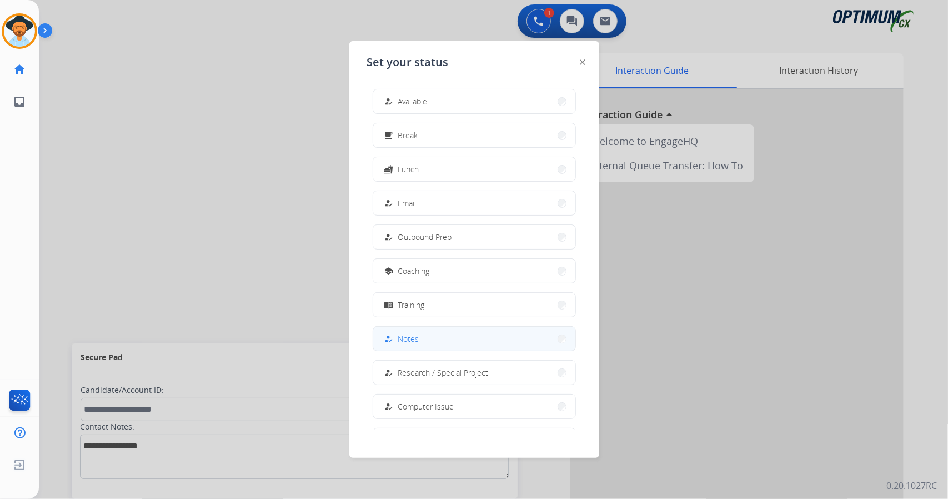
scroll to position [104, 0]
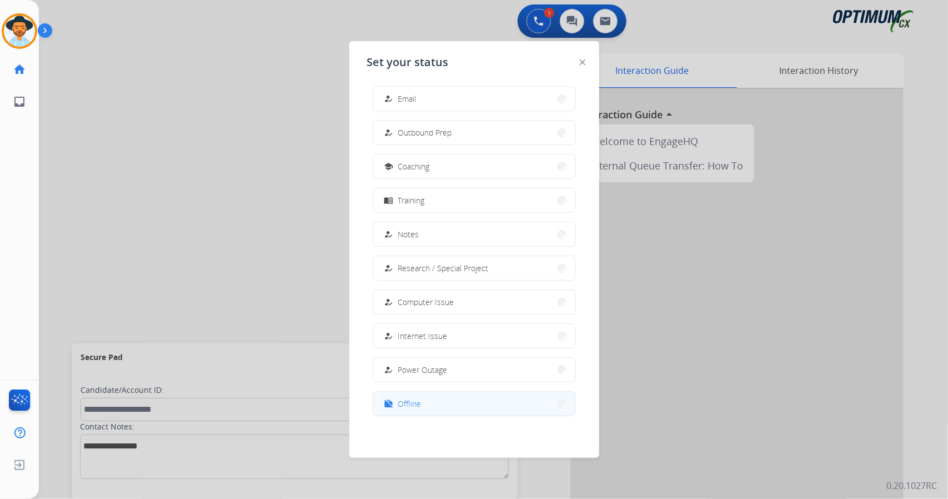
click at [458, 397] on button "work_off Offline" at bounding box center [474, 404] width 202 height 24
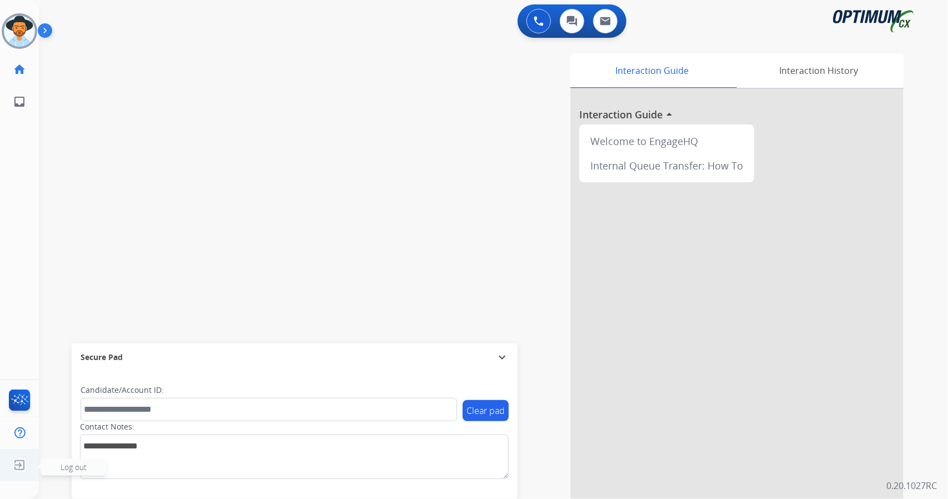
click at [18, 467] on img at bounding box center [19, 464] width 20 height 21
